Goal: Check status

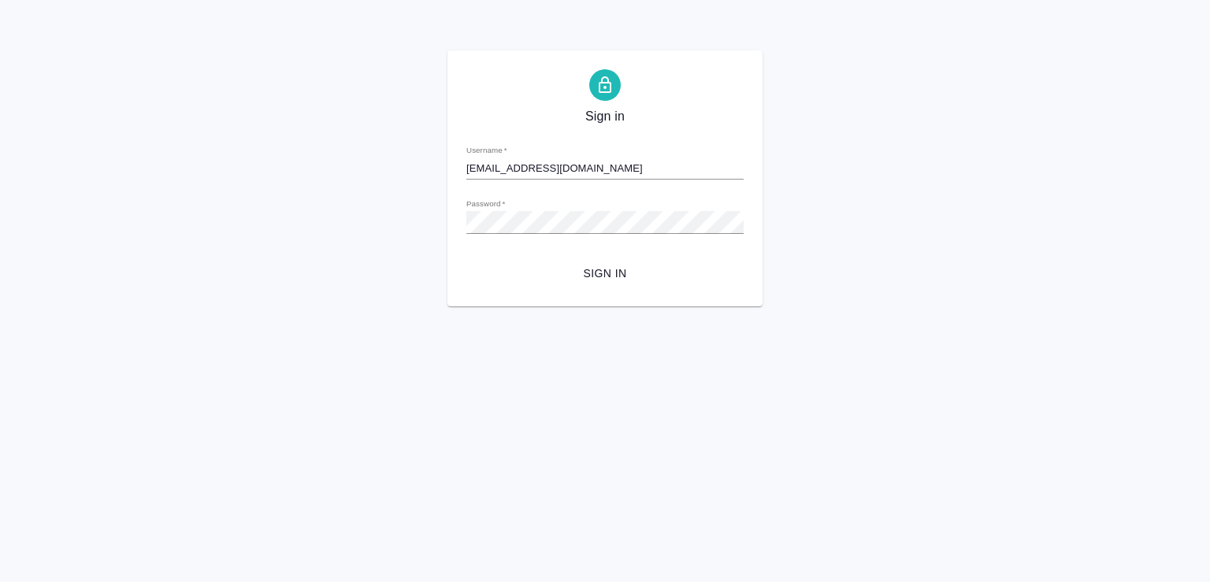
type input "m.chechilova@awatera.com"
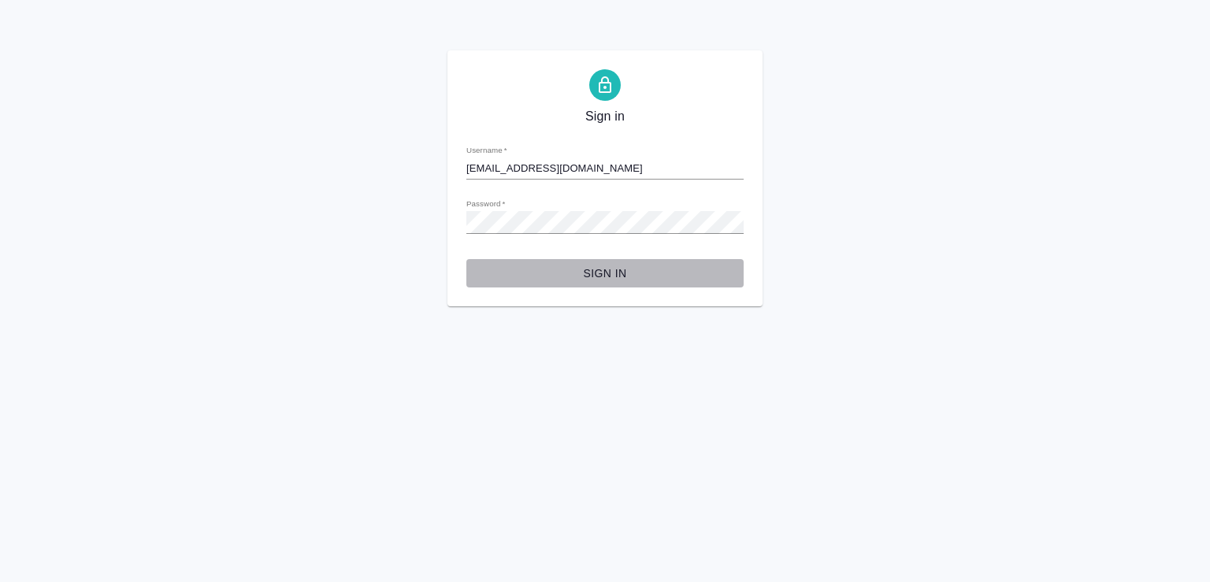
click at [595, 267] on span "Sign in" at bounding box center [605, 274] width 252 height 20
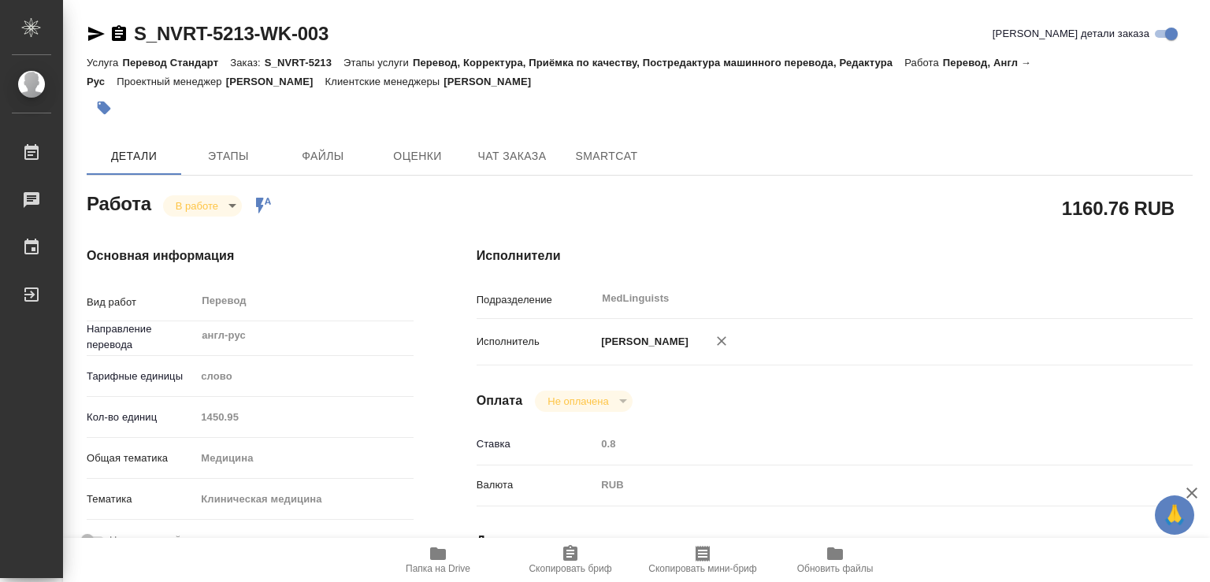
click at [195, 207] on body "🙏 .cls-1 fill:#fff; AWATERA Chechilova [PERSON_NAME] Чаты График Выйти S_NVRT-5…" at bounding box center [605, 291] width 1210 height 582
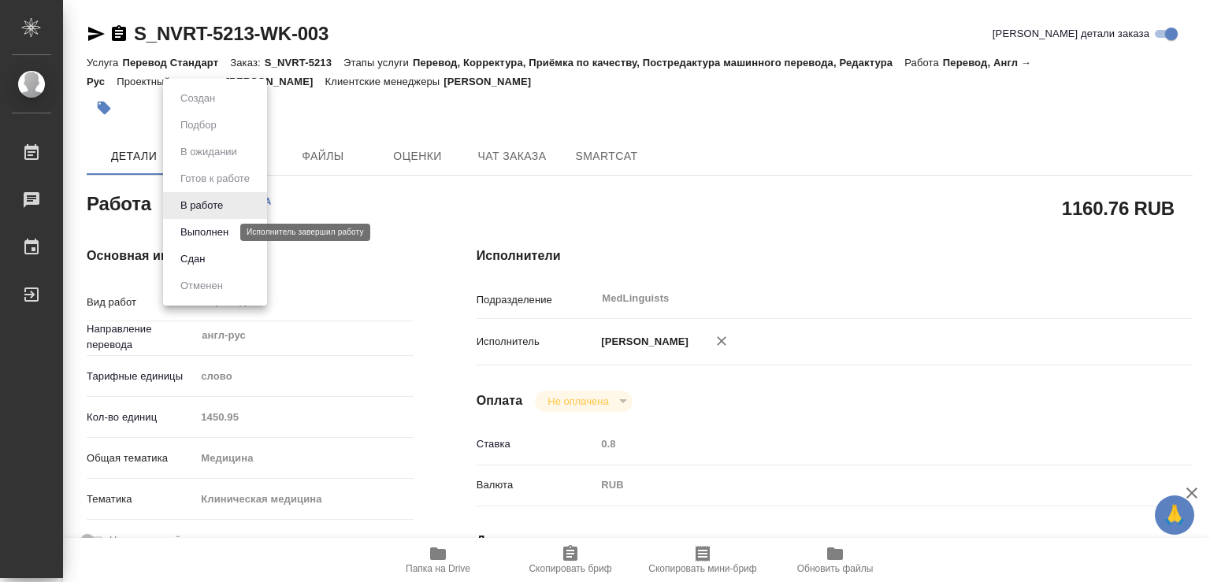
click at [191, 230] on button "Выполнен" at bounding box center [205, 232] width 58 height 17
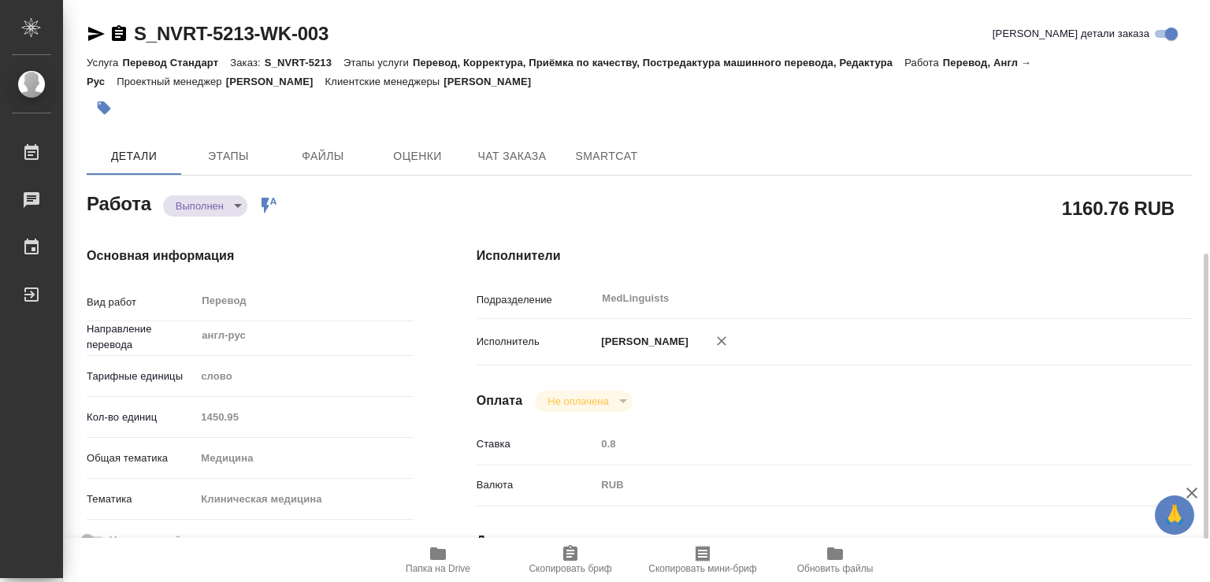
type textarea "x"
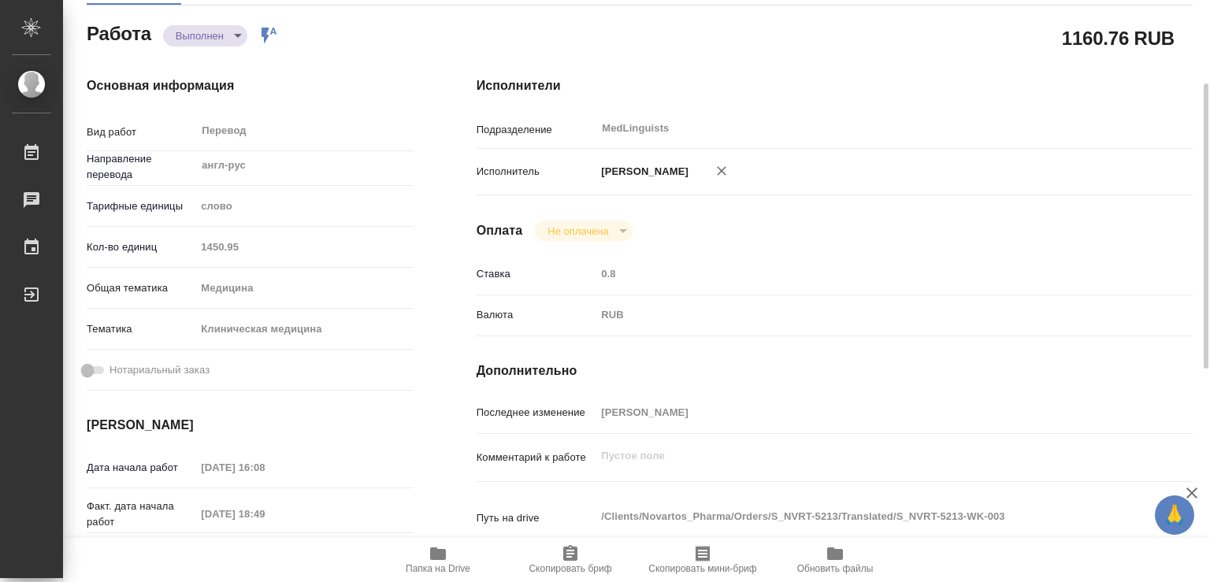
scroll to position [255, 0]
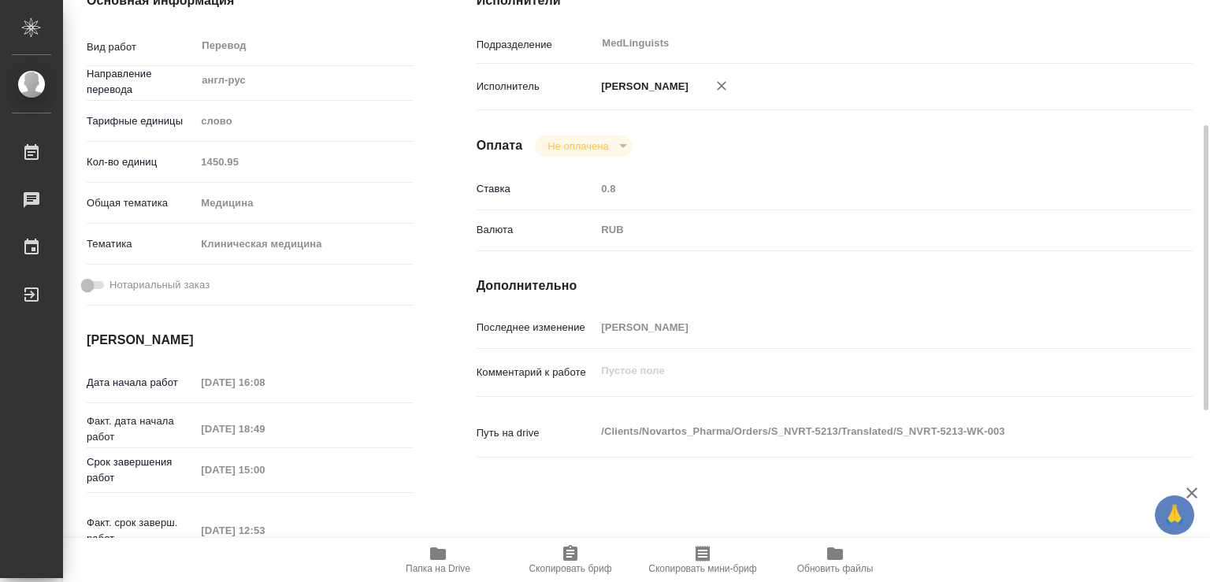
type textarea "x"
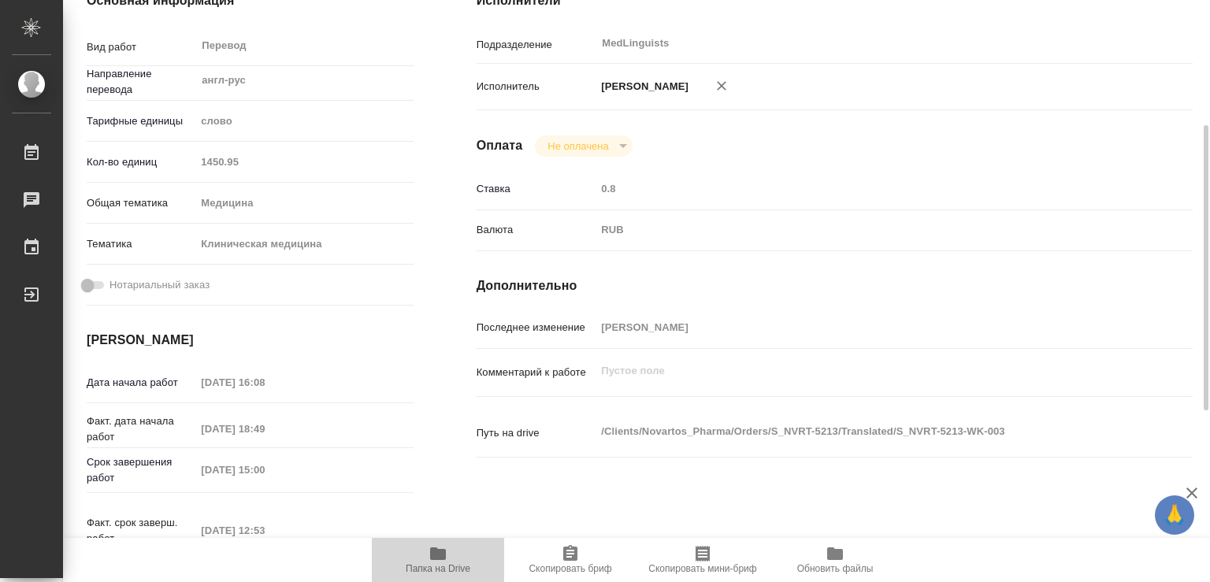
click at [443, 553] on icon "button" at bounding box center [438, 554] width 16 height 13
